Goal: Obtain resource: Download file/media

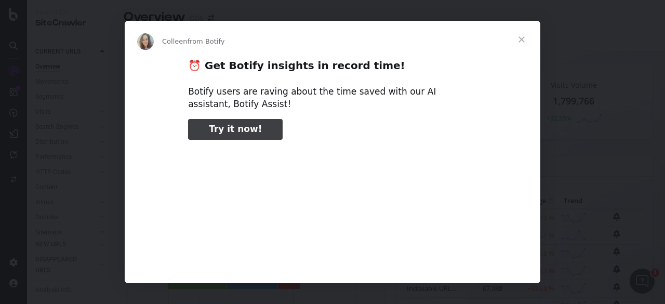
type input "52889"
click at [519, 43] on span "Close" at bounding box center [521, 39] width 37 height 37
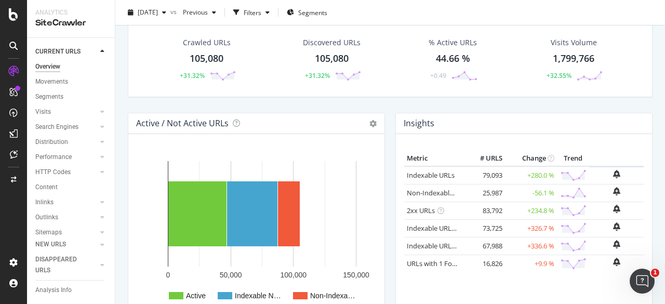
scroll to position [43, 0]
click at [170, 7] on div "[DATE]" at bounding box center [147, 13] width 47 height 16
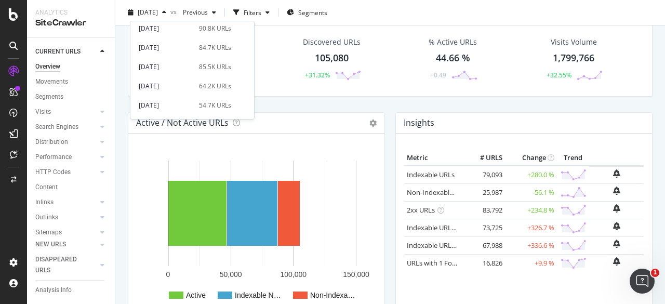
scroll to position [99, 0]
click at [199, 47] on div "84.7K URLs" at bounding box center [215, 46] width 32 height 9
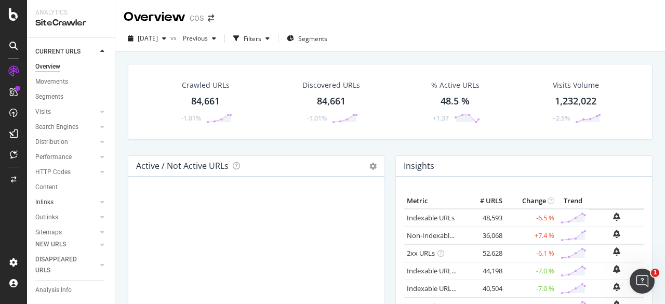
scroll to position [55, 0]
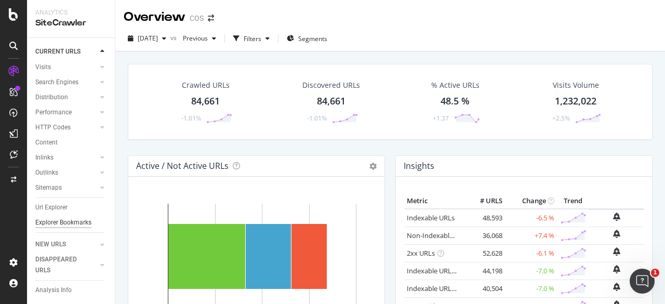
click at [66, 222] on div "Explorer Bookmarks" at bounding box center [63, 222] width 56 height 11
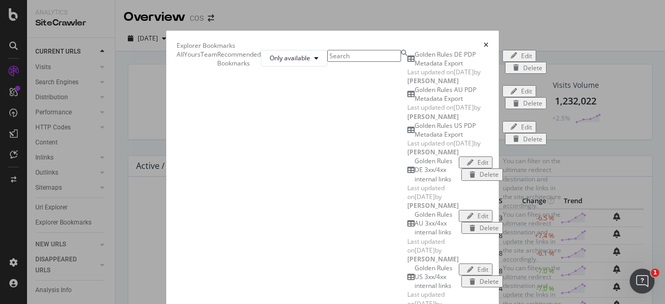
scroll to position [0, 0]
click at [310, 62] on span "Only available" at bounding box center [290, 58] width 41 height 9
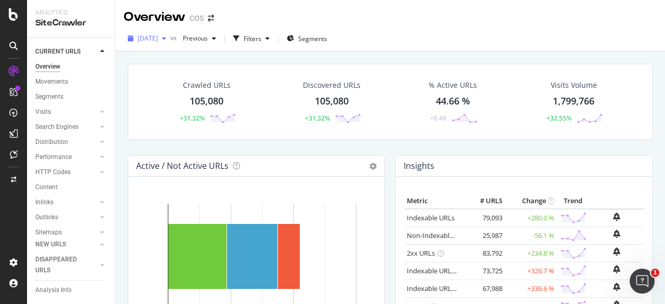
click at [158, 41] on span "[DATE]" at bounding box center [148, 38] width 20 height 9
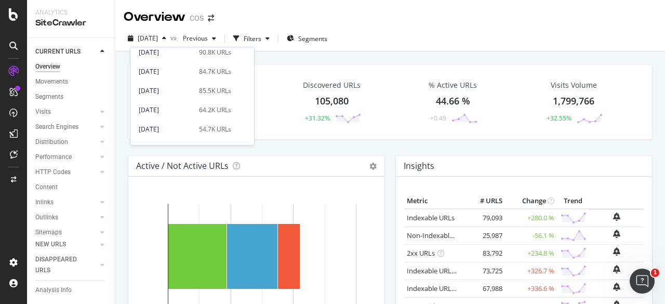
scroll to position [100, 0]
click at [177, 88] on div "[DATE]" at bounding box center [166, 91] width 54 height 9
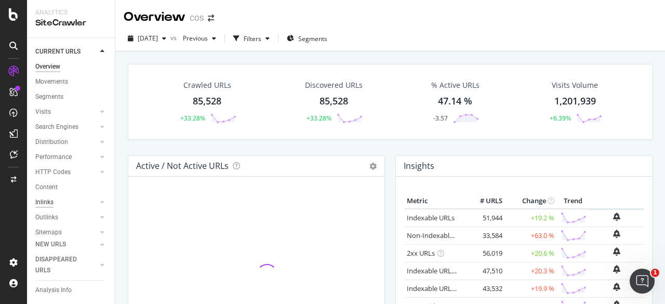
scroll to position [55, 0]
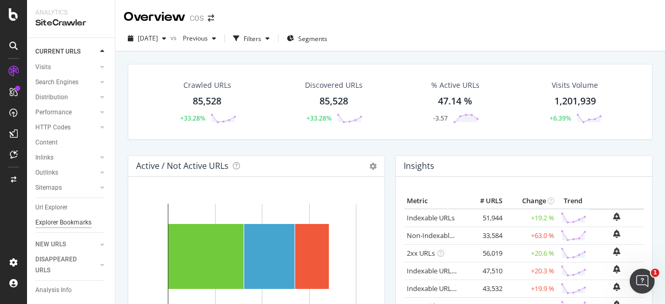
click at [50, 222] on div "Explorer Bookmarks" at bounding box center [63, 222] width 56 height 11
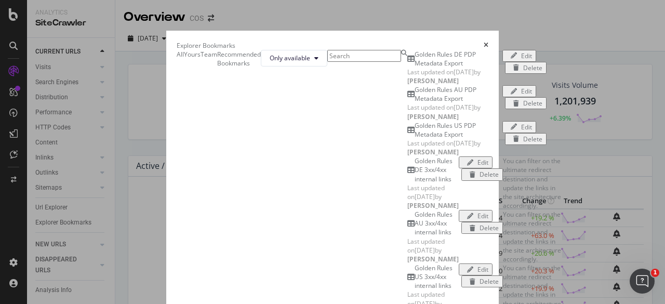
click at [327, 62] on input "modal" at bounding box center [364, 56] width 74 height 12
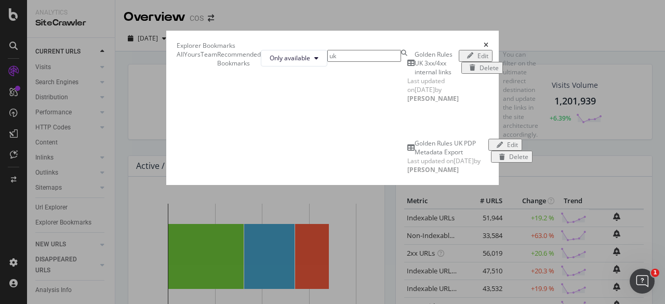
type input "uk"
click at [415, 156] on div "Golden Rules UK PDP Metadata Export" at bounding box center [452, 148] width 74 height 18
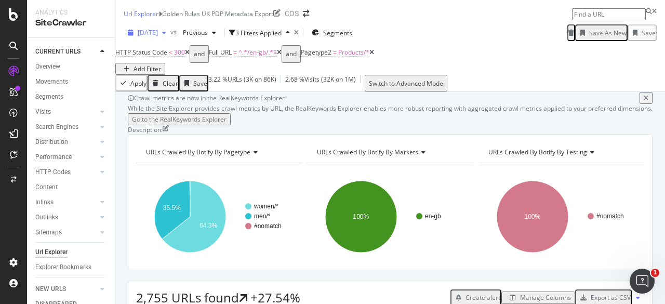
click at [158, 35] on span "[DATE]" at bounding box center [148, 32] width 20 height 9
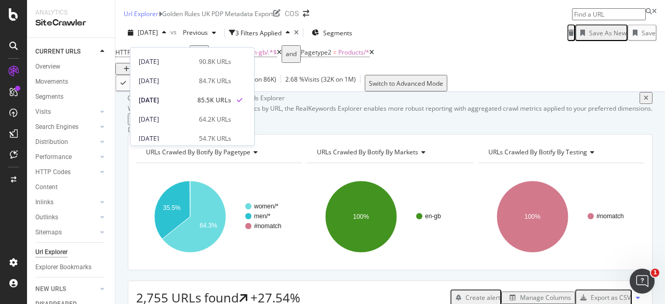
scroll to position [89, 0]
click at [212, 65] on div "90.8K URLs" at bounding box center [215, 63] width 32 height 9
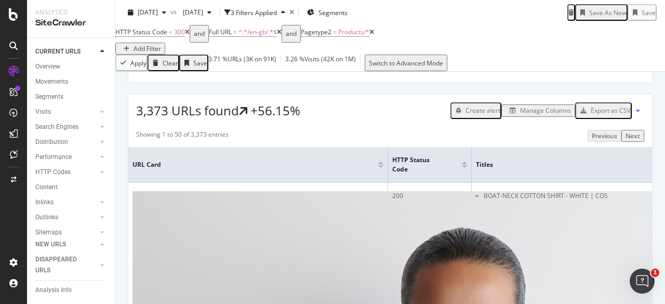
scroll to position [190, 0]
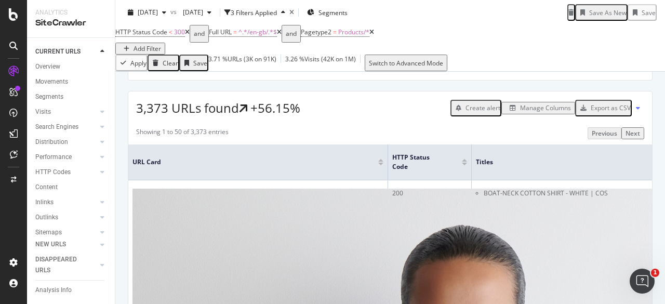
click at [616, 112] on div "Export as CSV" at bounding box center [611, 107] width 40 height 9
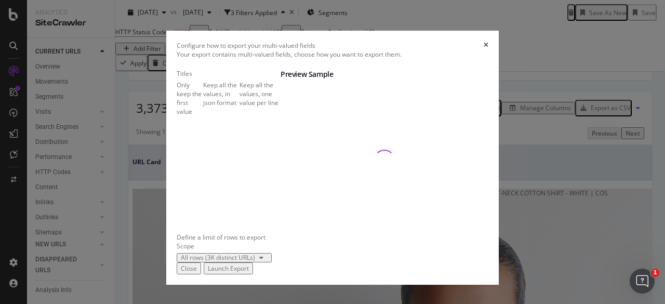
scroll to position [57, 0]
click at [249, 273] on div "Launch Export" at bounding box center [228, 268] width 41 height 9
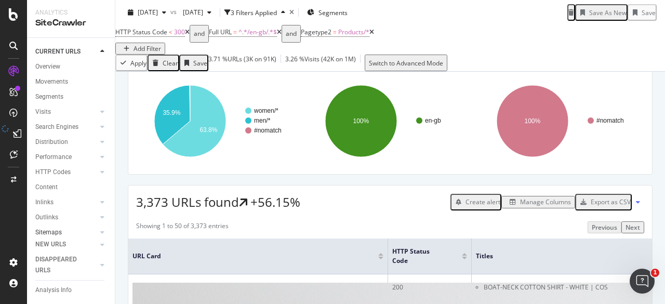
scroll to position [55, 0]
click at [48, 221] on div "Explorer Bookmarks" at bounding box center [63, 222] width 56 height 11
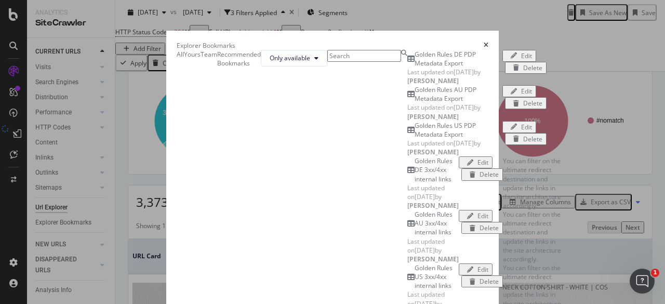
click at [327, 62] on input "modal" at bounding box center [364, 56] width 74 height 12
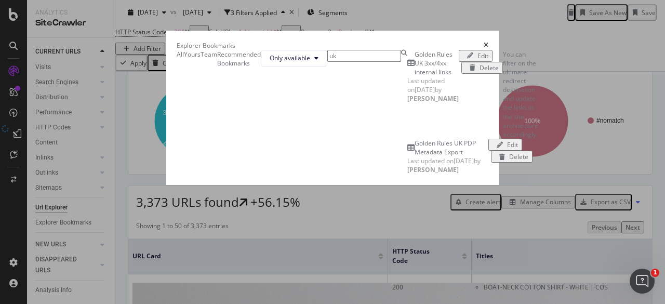
type input "uk"
click at [415, 76] on div "Golden Rules UK 3xx/4xx internal links" at bounding box center [437, 63] width 44 height 26
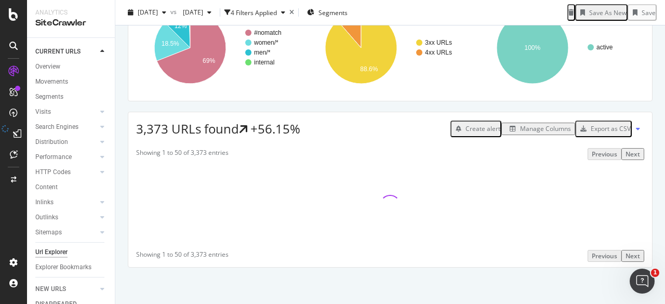
scroll to position [149, 0]
click at [604, 133] on div "Export as CSV" at bounding box center [611, 128] width 40 height 9
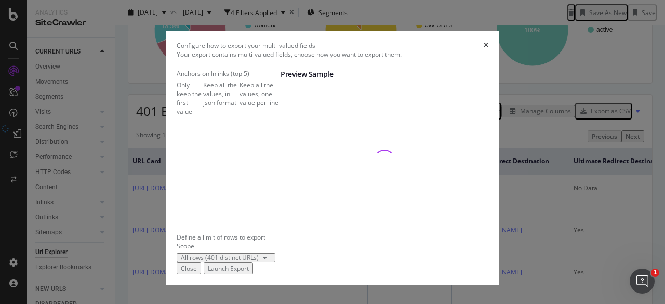
scroll to position [57, 0]
click at [249, 273] on div "Launch Export" at bounding box center [228, 268] width 41 height 9
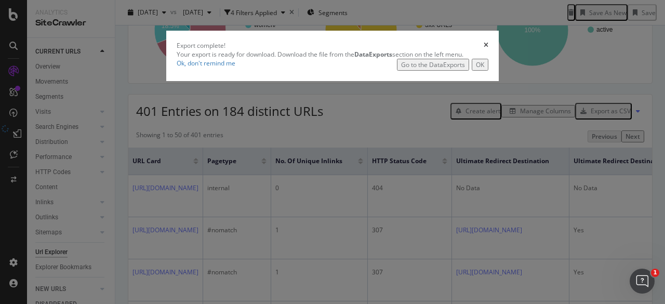
click at [484, 69] on div "OK" at bounding box center [480, 64] width 8 height 9
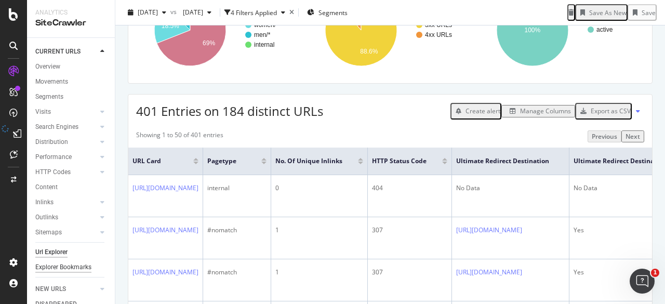
click at [52, 262] on div "Explorer Bookmarks" at bounding box center [63, 267] width 56 height 11
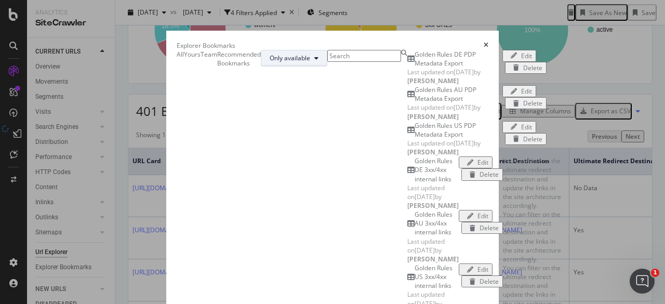
click at [327, 67] on button "Only available" at bounding box center [294, 58] width 67 height 17
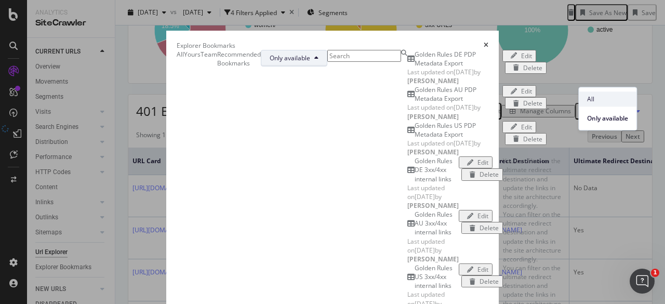
click at [605, 101] on span "All" at bounding box center [607, 99] width 41 height 9
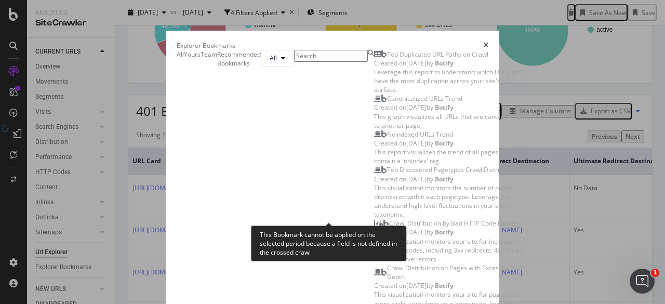
scroll to position [579, 0]
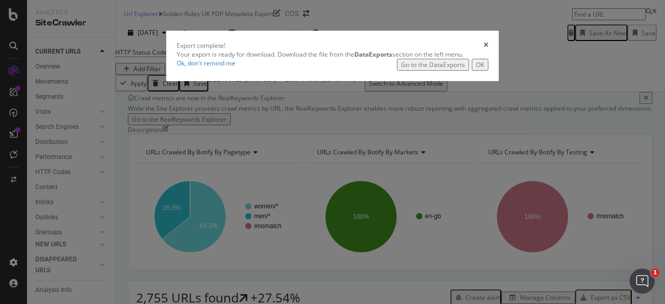
click at [488, 48] on icon "times" at bounding box center [486, 45] width 5 height 6
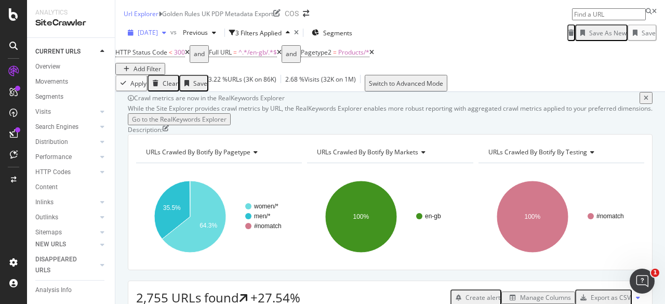
click at [158, 37] on span "[DATE]" at bounding box center [148, 32] width 20 height 9
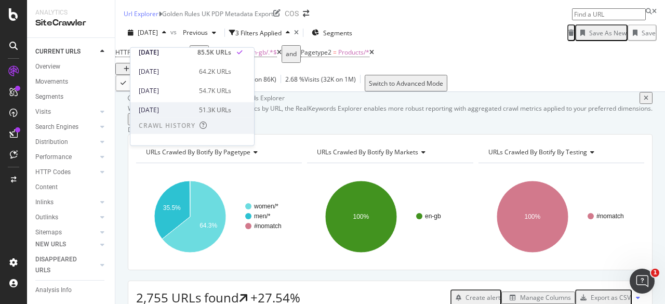
scroll to position [152, 0]
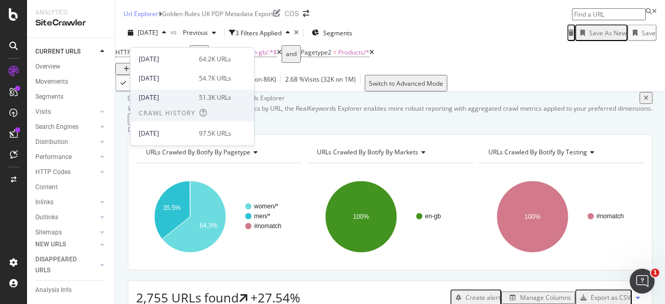
click at [227, 93] on div "51.3K URLs" at bounding box center [215, 96] width 32 height 9
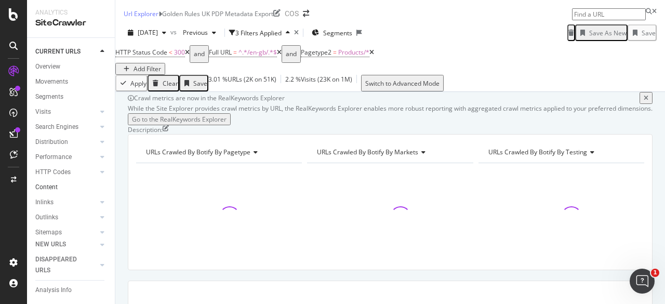
scroll to position [55, 0]
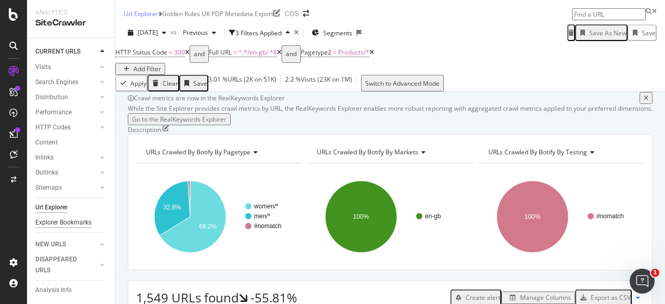
click at [49, 217] on div "Explorer Bookmarks" at bounding box center [63, 222] width 56 height 11
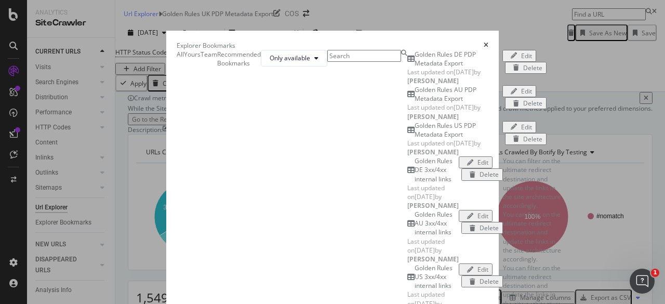
click at [327, 62] on input "modal" at bounding box center [364, 56] width 74 height 12
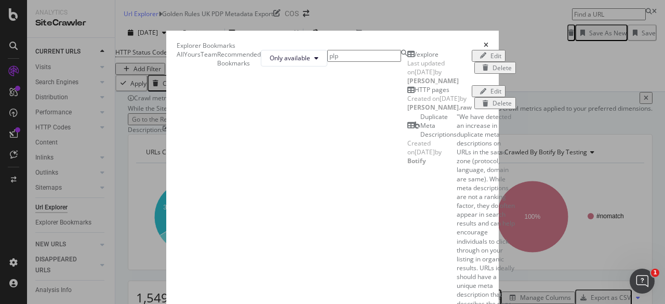
scroll to position [0, 0]
click at [401, 62] on input "plp" at bounding box center [364, 56] width 74 height 12
type input "p"
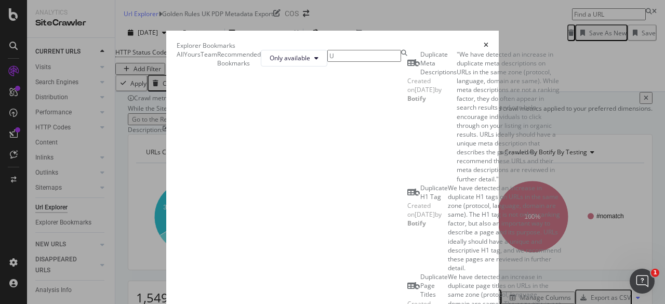
type input "UK"
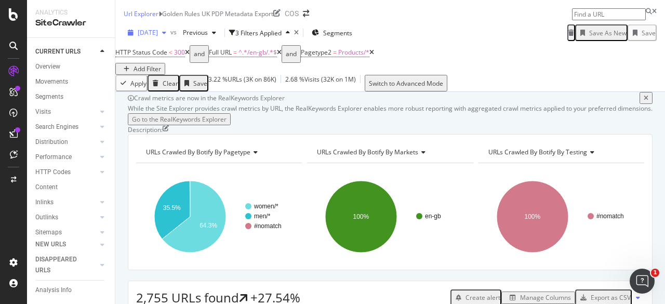
click at [158, 35] on span "[DATE]" at bounding box center [148, 32] width 20 height 9
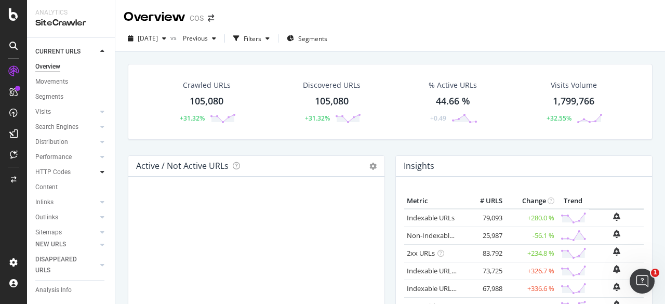
scroll to position [55, 0]
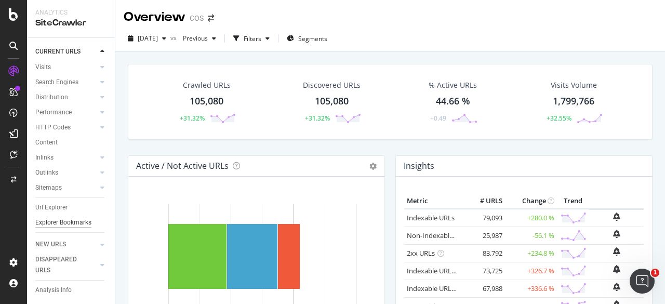
click at [57, 217] on div "Explorer Bookmarks" at bounding box center [63, 222] width 56 height 11
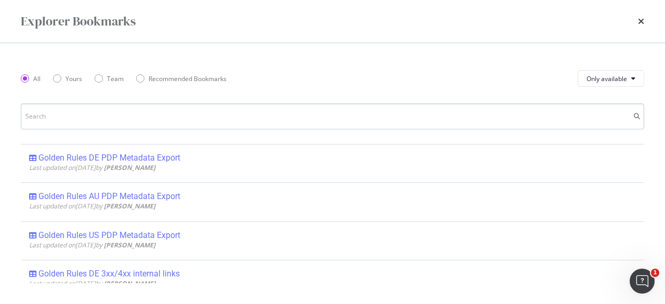
click at [217, 128] on input "modal" at bounding box center [332, 116] width 623 height 26
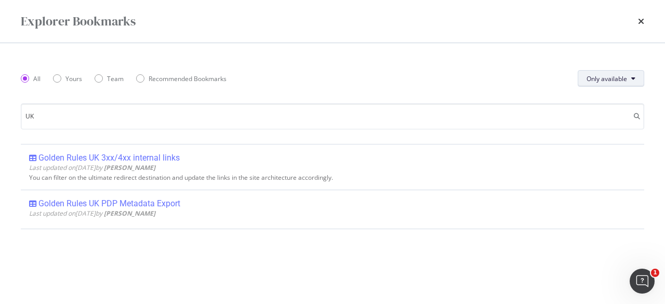
type input "UK"
click at [626, 83] on span "Only available" at bounding box center [607, 78] width 41 height 9
click at [628, 97] on span "All" at bounding box center [607, 99] width 41 height 9
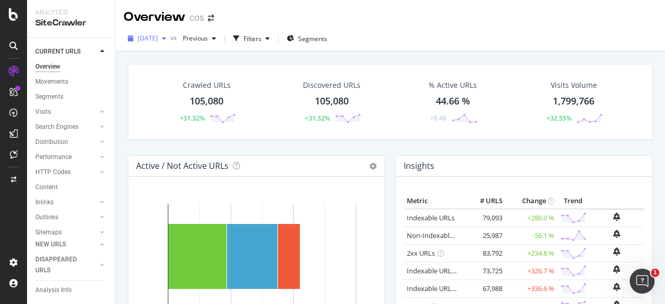
click at [158, 41] on span "[DATE]" at bounding box center [148, 38] width 20 height 9
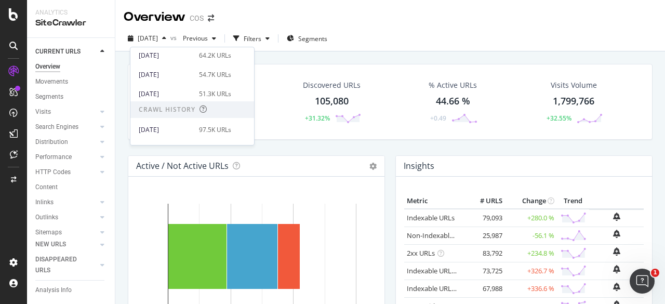
scroll to position [154, 0]
click at [202, 130] on div "97.5K URLs" at bounding box center [215, 130] width 32 height 9
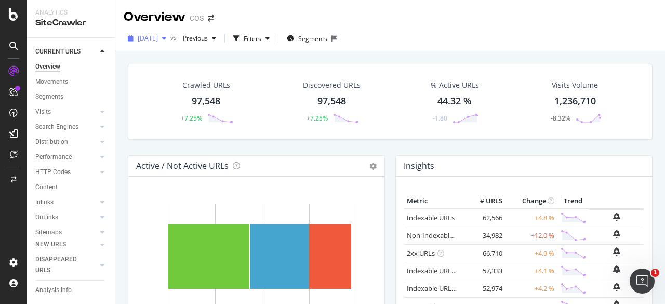
click at [162, 33] on div "[DATE]" at bounding box center [147, 39] width 47 height 16
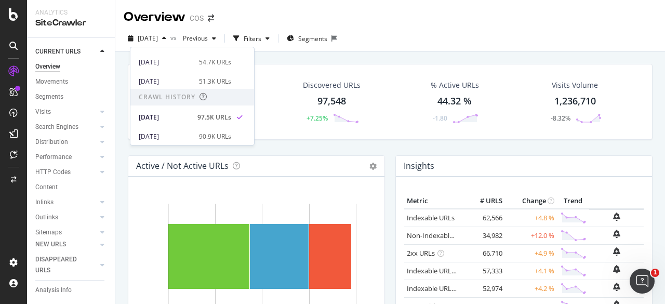
scroll to position [166, 0]
click at [175, 81] on div "[DATE]" at bounding box center [166, 82] width 54 height 9
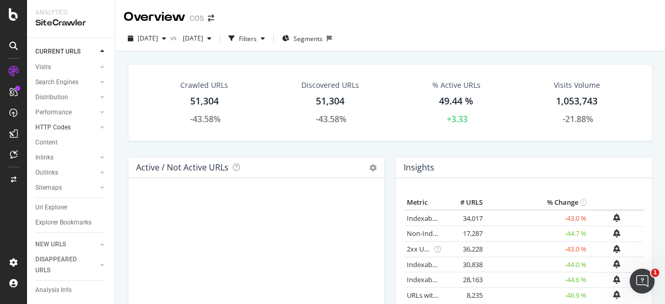
scroll to position [55, 0]
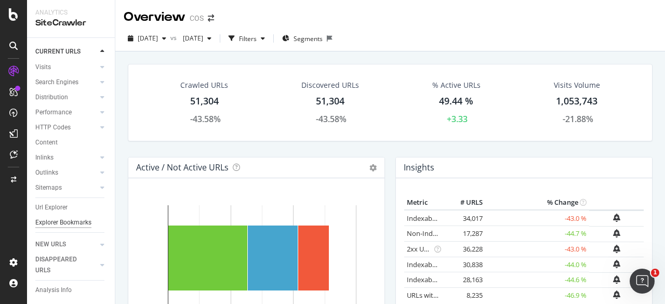
click at [49, 217] on div "Explorer Bookmarks" at bounding box center [63, 222] width 56 height 11
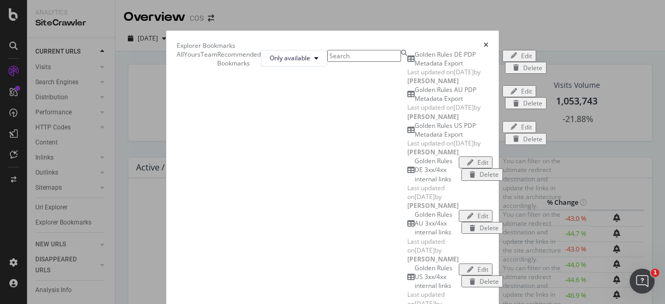
click at [327, 62] on input "modal" at bounding box center [364, 56] width 74 height 12
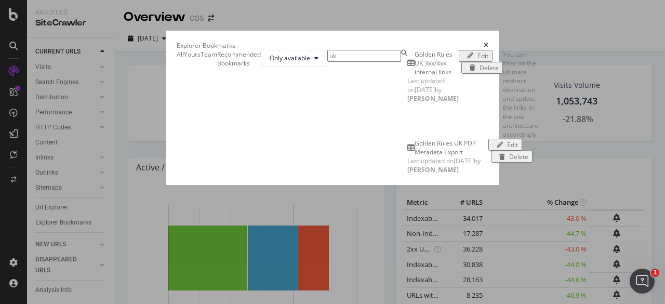
type input "u"
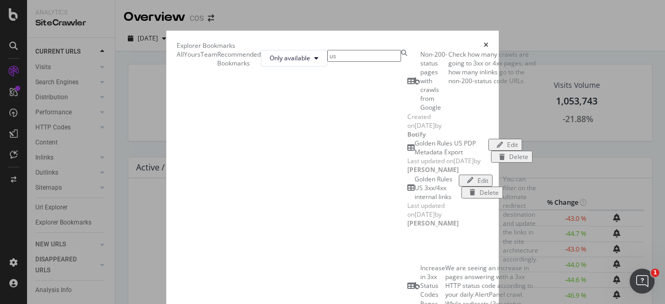
type input "u"
